Goal: Transaction & Acquisition: Purchase product/service

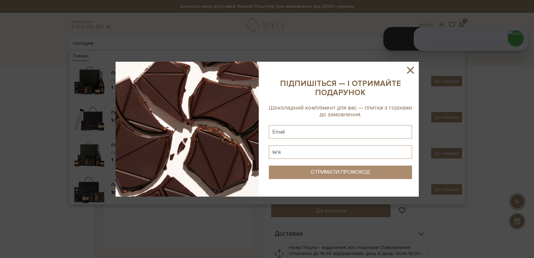
click at [411, 68] on icon at bounding box center [410, 69] width 11 height 11
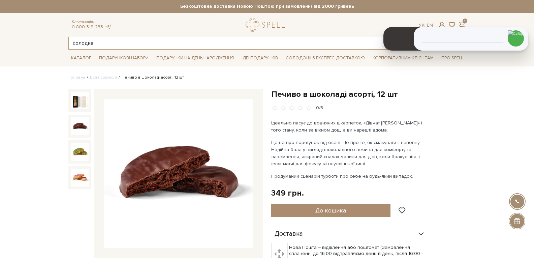
drag, startPoint x: 128, startPoint y: 42, endPoint x: 60, endPoint y: 39, distance: 68.2
click at [60, 39] on header "Безкоштовна доставка Новою Поштою при замовленні від 2000 гривень Працюємо без …" at bounding box center [267, 25] width 534 height 50
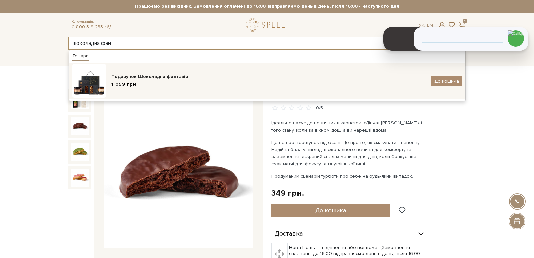
type input "шоколадна фан"
click at [122, 77] on div "Подарунок Шоколадна фантазія" at bounding box center [268, 76] width 315 height 7
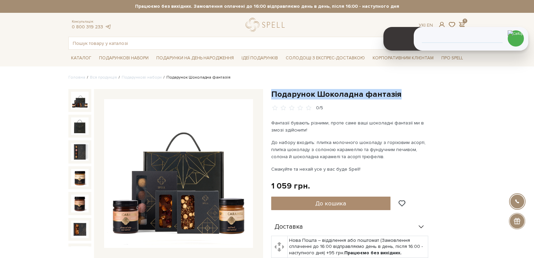
click at [272, 95] on h1 "Подарунок Шоколадна фантазія" at bounding box center [368, 94] width 195 height 10
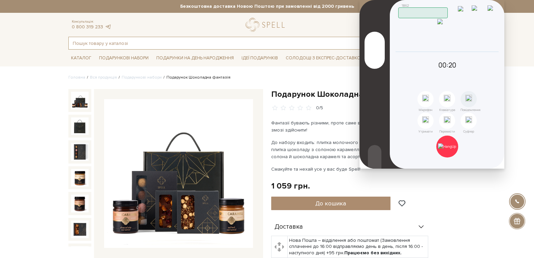
click at [134, 42] on input "text" at bounding box center [260, 43] width 382 height 12
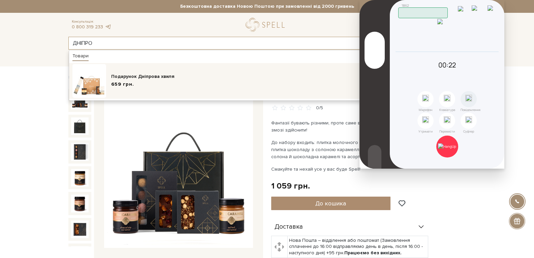
type input "ДНІПРО"
click at [145, 83] on div "659 грн." at bounding box center [268, 84] width 315 height 7
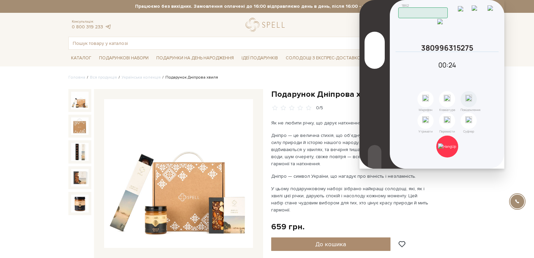
click at [483, 7] on img at bounding box center [478, 10] width 13 height 11
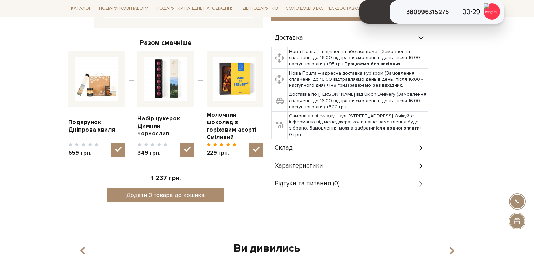
scroll to position [236, 0]
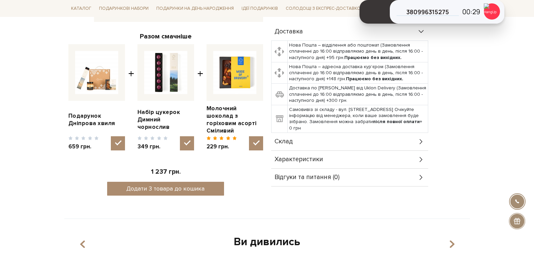
click at [352, 159] on div "Характеристики" at bounding box center [349, 160] width 157 height 18
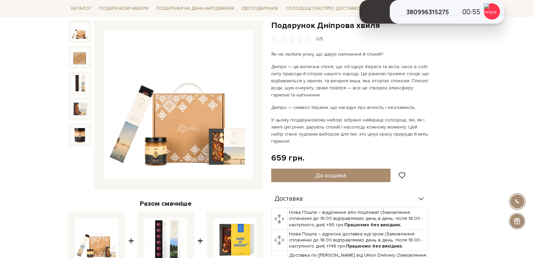
scroll to position [0, 0]
